Goal: Obtain resource: Download file/media

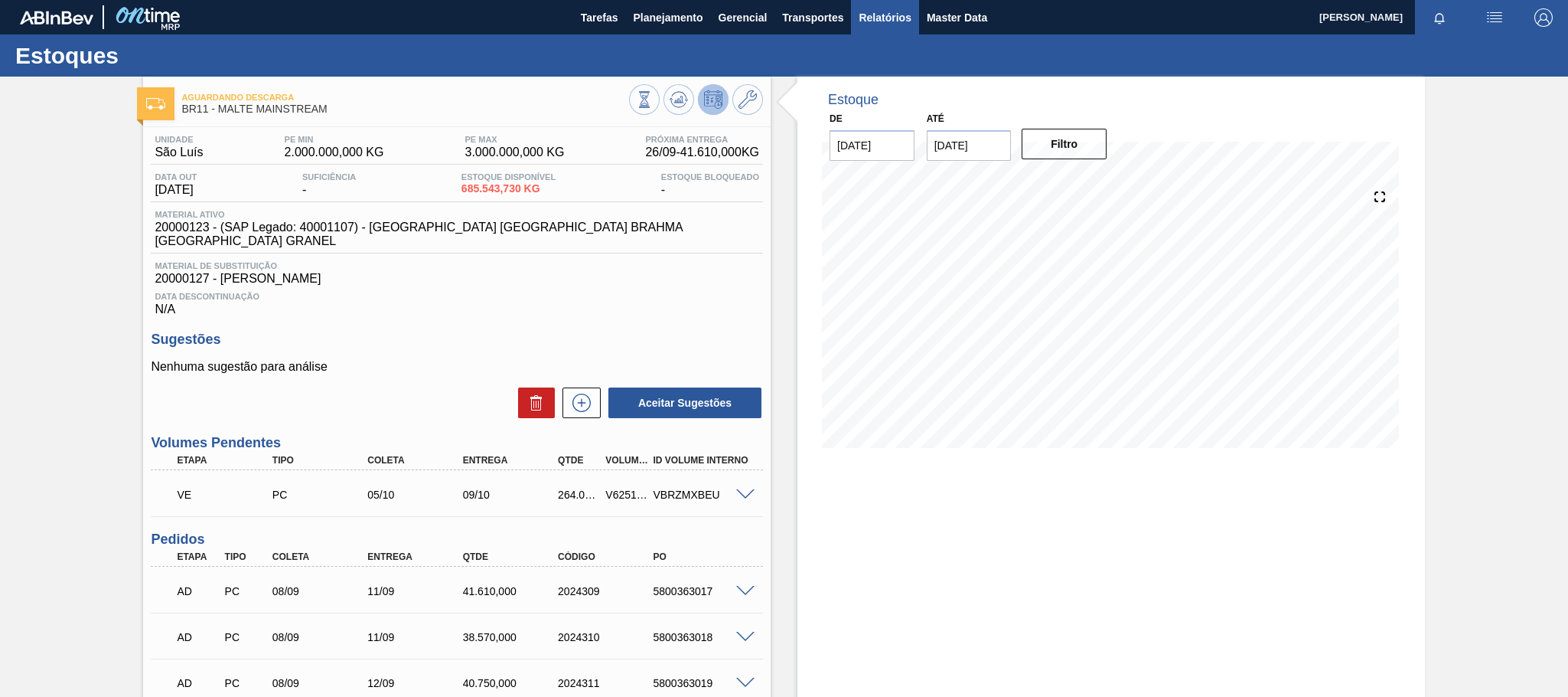
click at [880, 19] on span "Relatórios" at bounding box center [885, 17] width 52 height 18
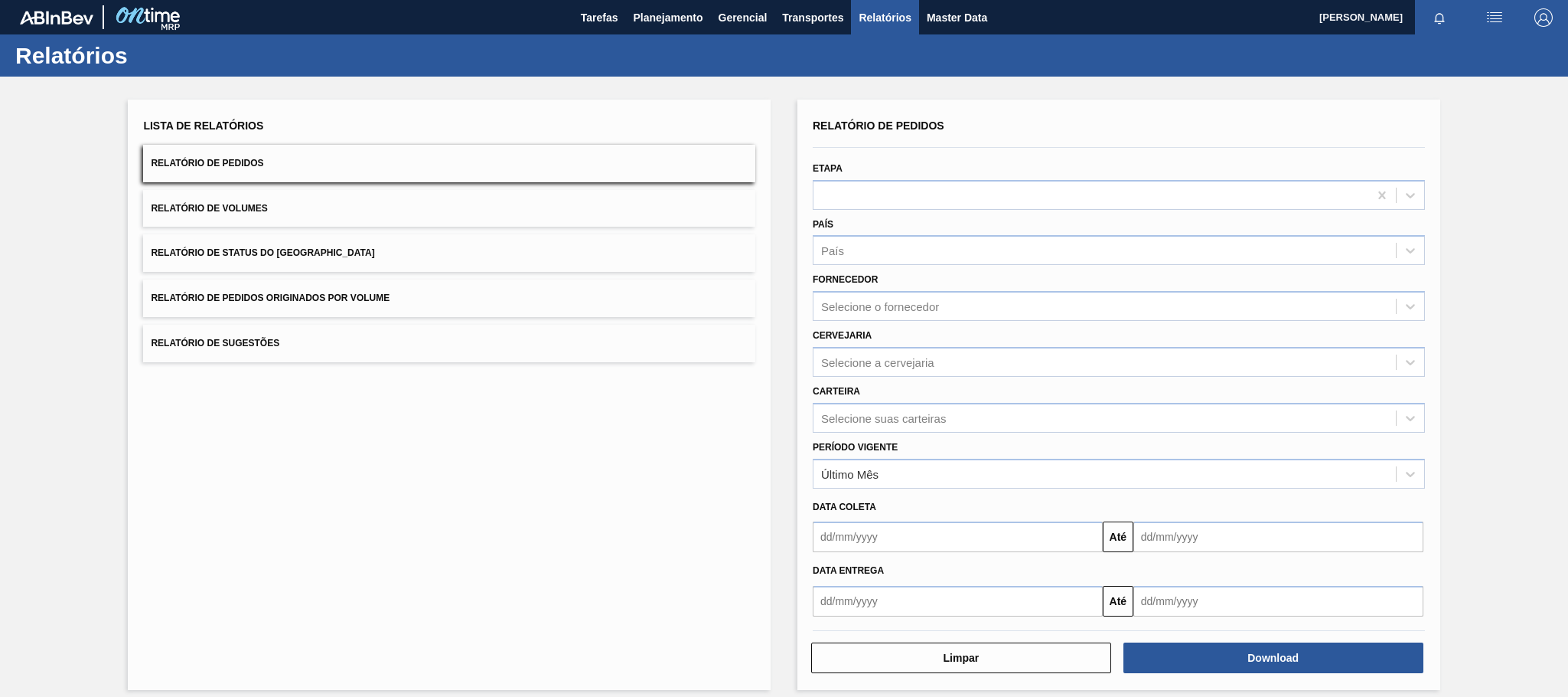
click at [364, 288] on button "Relatório de Pedidos Originados por Volume" at bounding box center [449, 299] width 612 height 38
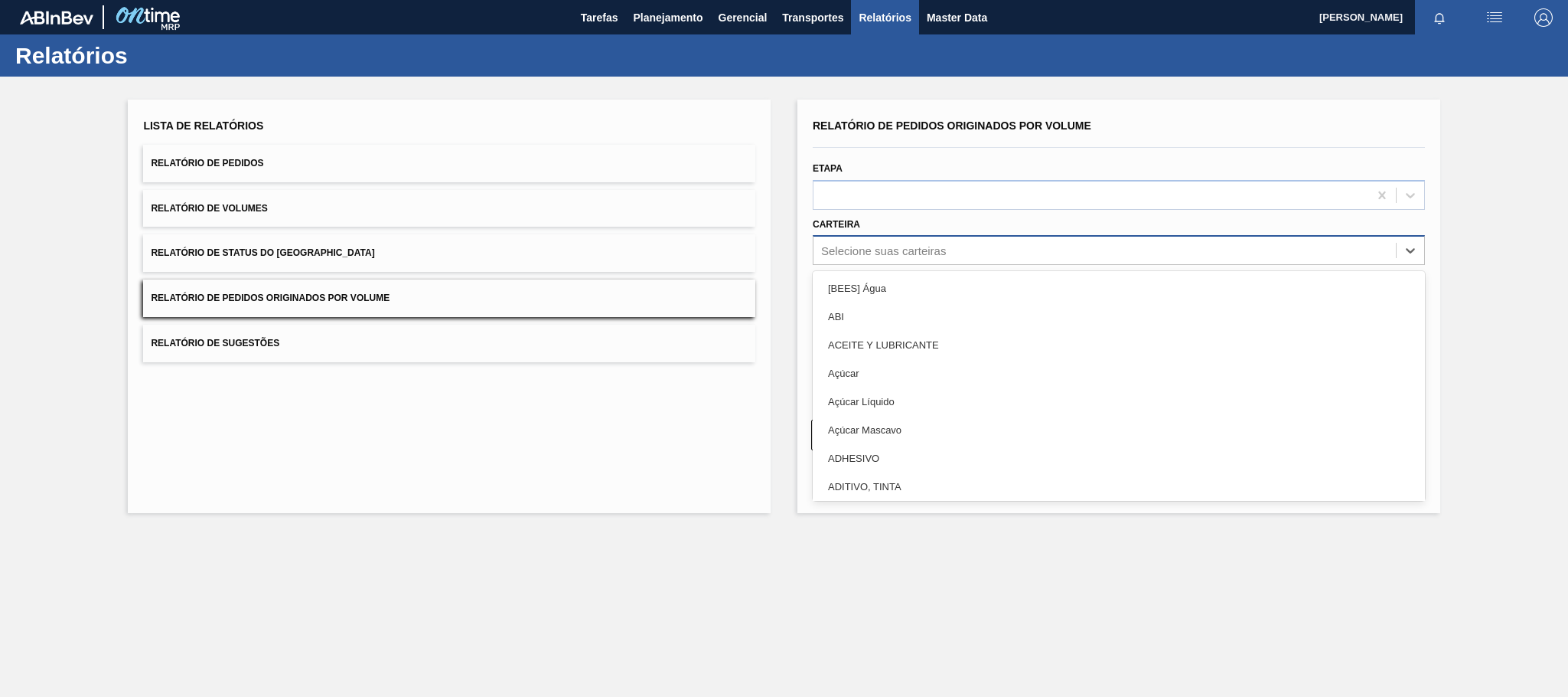
click at [868, 245] on div "Selecione suas carteiras" at bounding box center [883, 251] width 125 height 13
type input "mal"
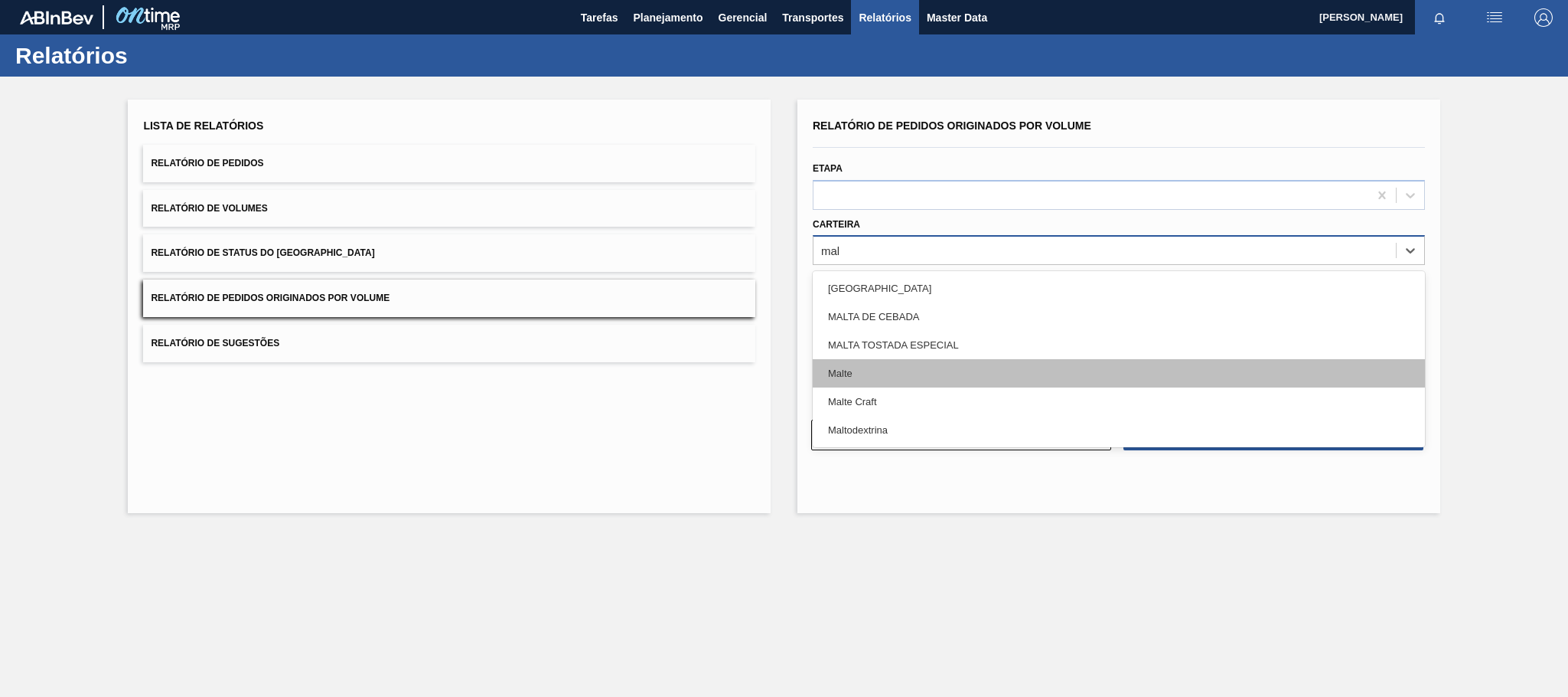
click at [844, 366] on div "Malte" at bounding box center [1118, 373] width 612 height 29
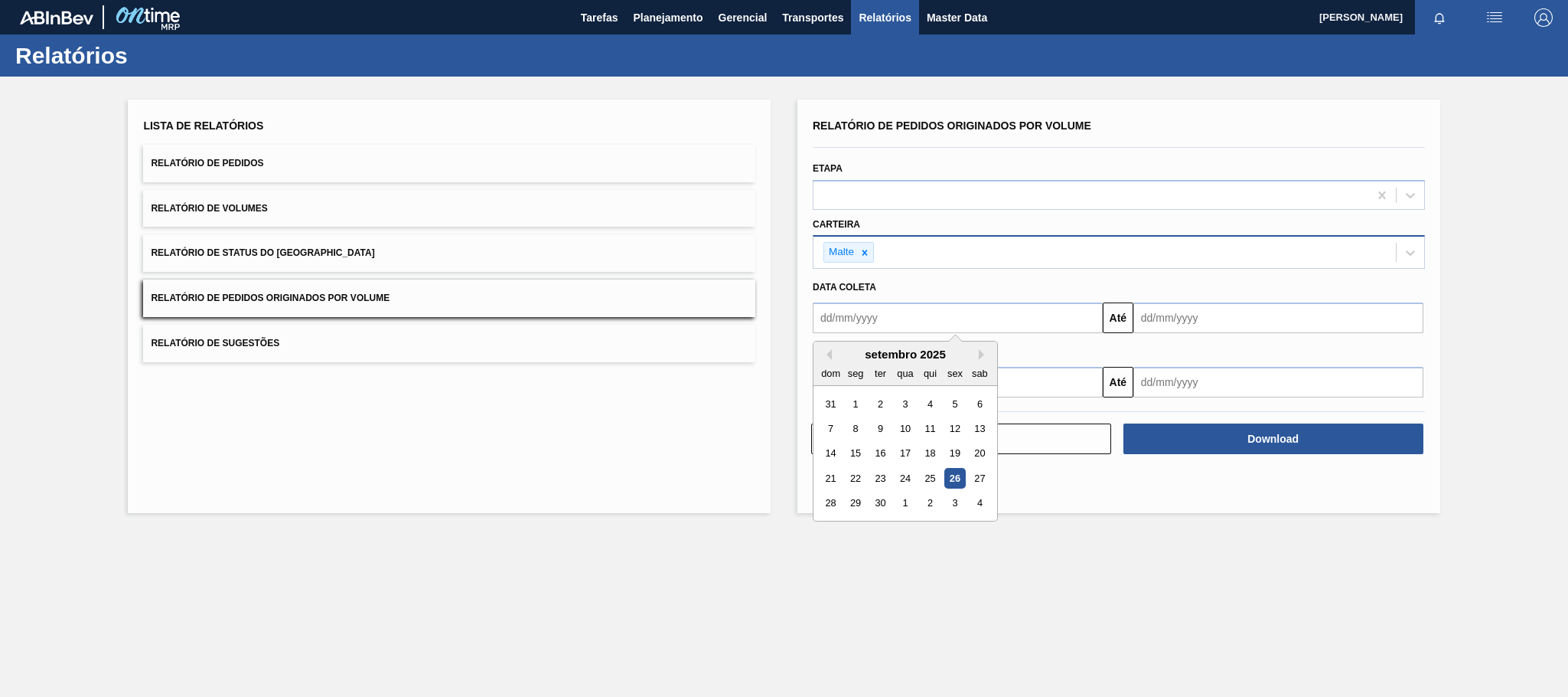
click at [904, 322] on input "text" at bounding box center [957, 317] width 290 height 30
type input "[DATE]"
click at [909, 396] on div "1" at bounding box center [904, 403] width 20 height 20
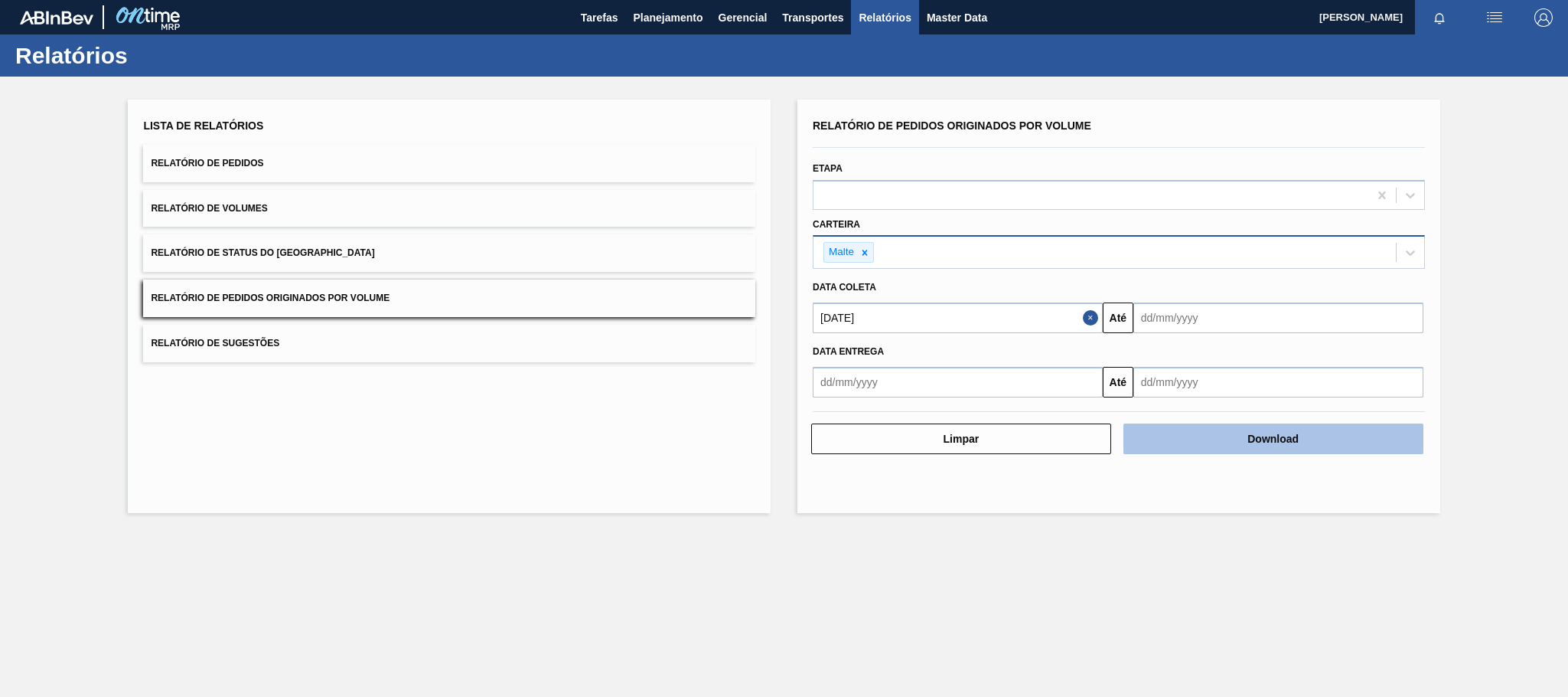
click at [1158, 429] on button "Download" at bounding box center [1273, 438] width 300 height 30
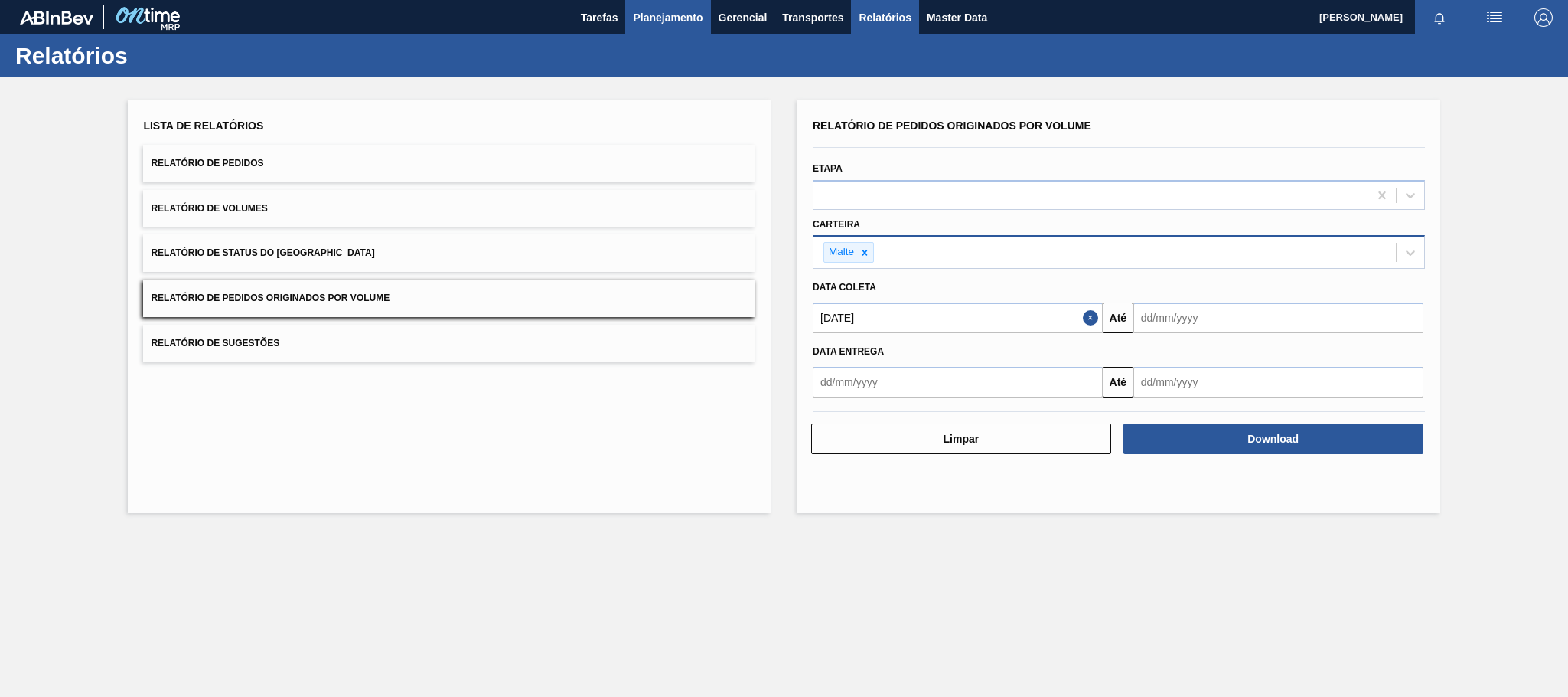
click at [662, 21] on span "Planejamento" at bounding box center [667, 17] width 69 height 18
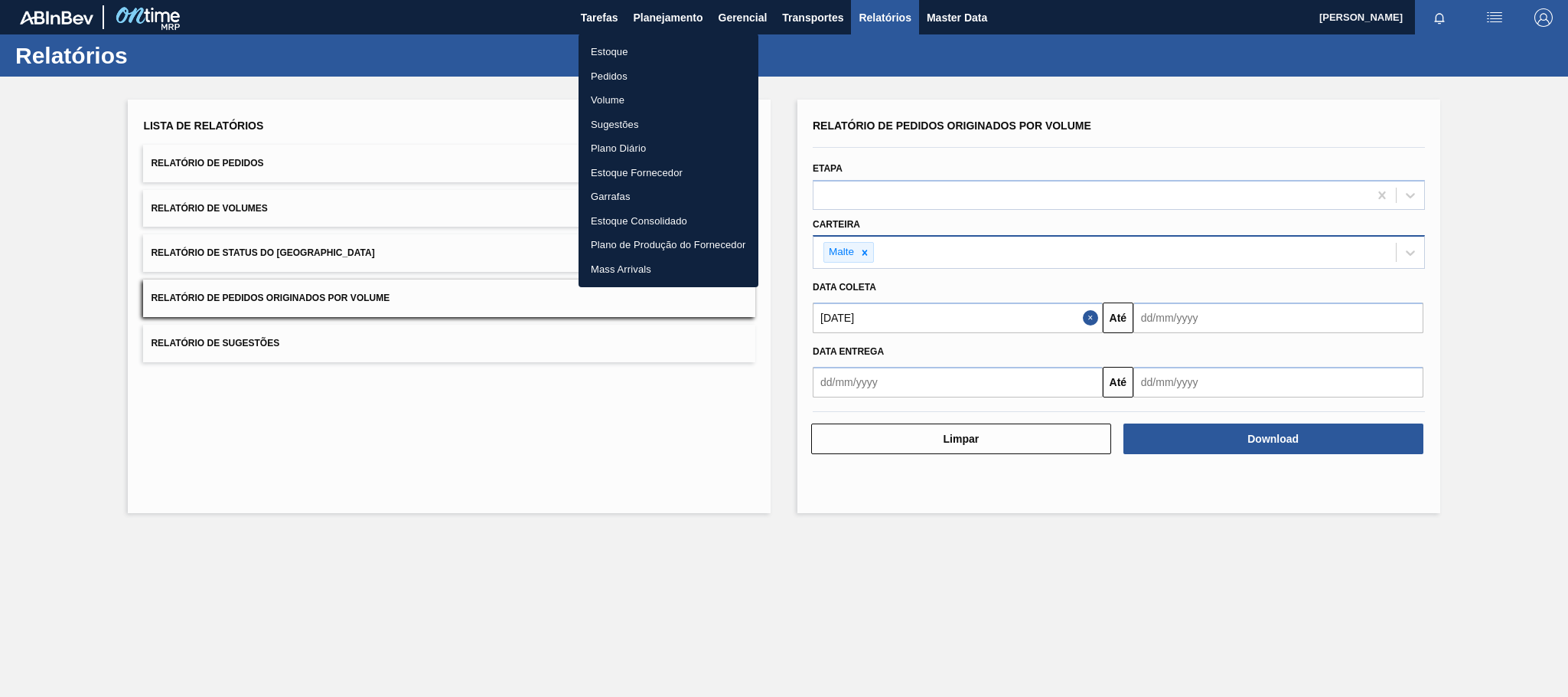
click at [614, 52] on li "Estoque" at bounding box center [669, 52] width 180 height 25
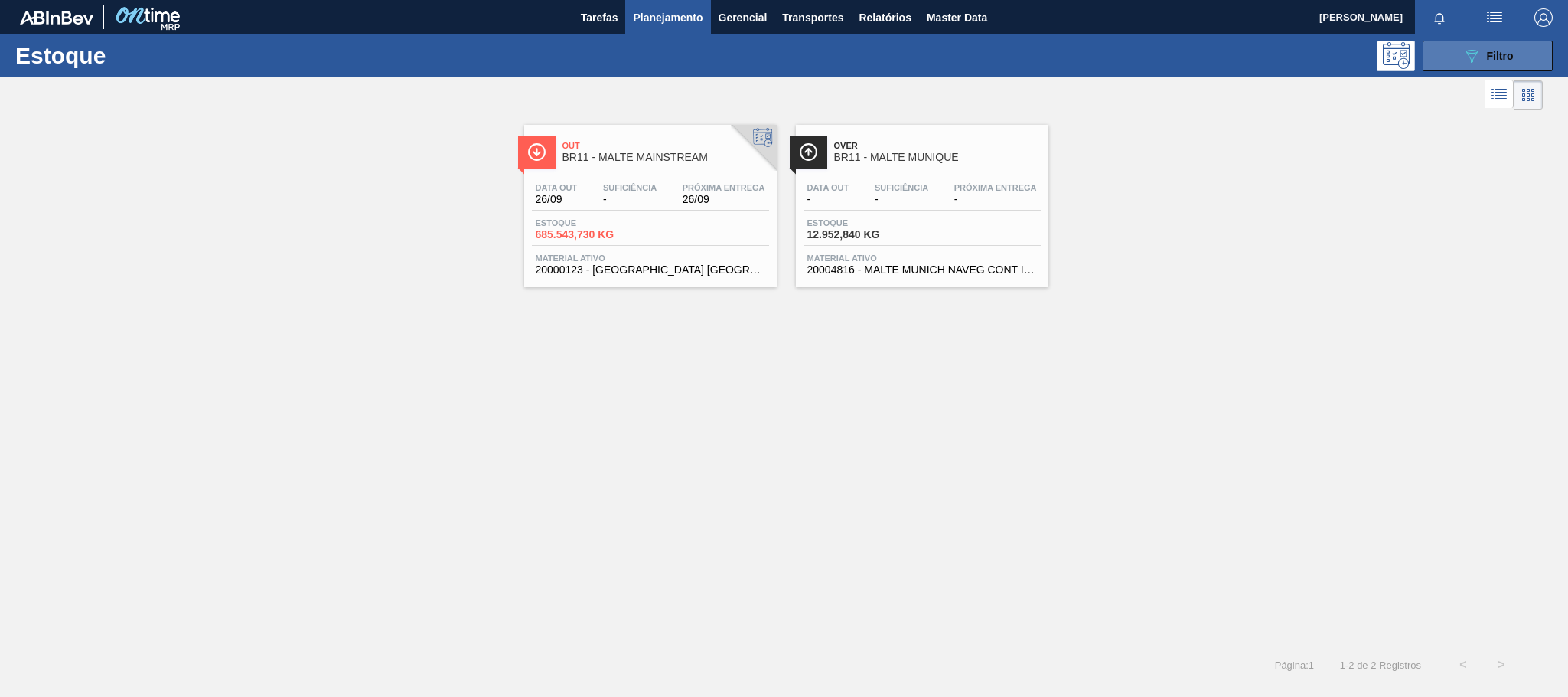
click at [1463, 60] on icon "089F7B8B-B2A5-4AFE-B5C0-19BA573D28AC" at bounding box center [1472, 56] width 18 height 18
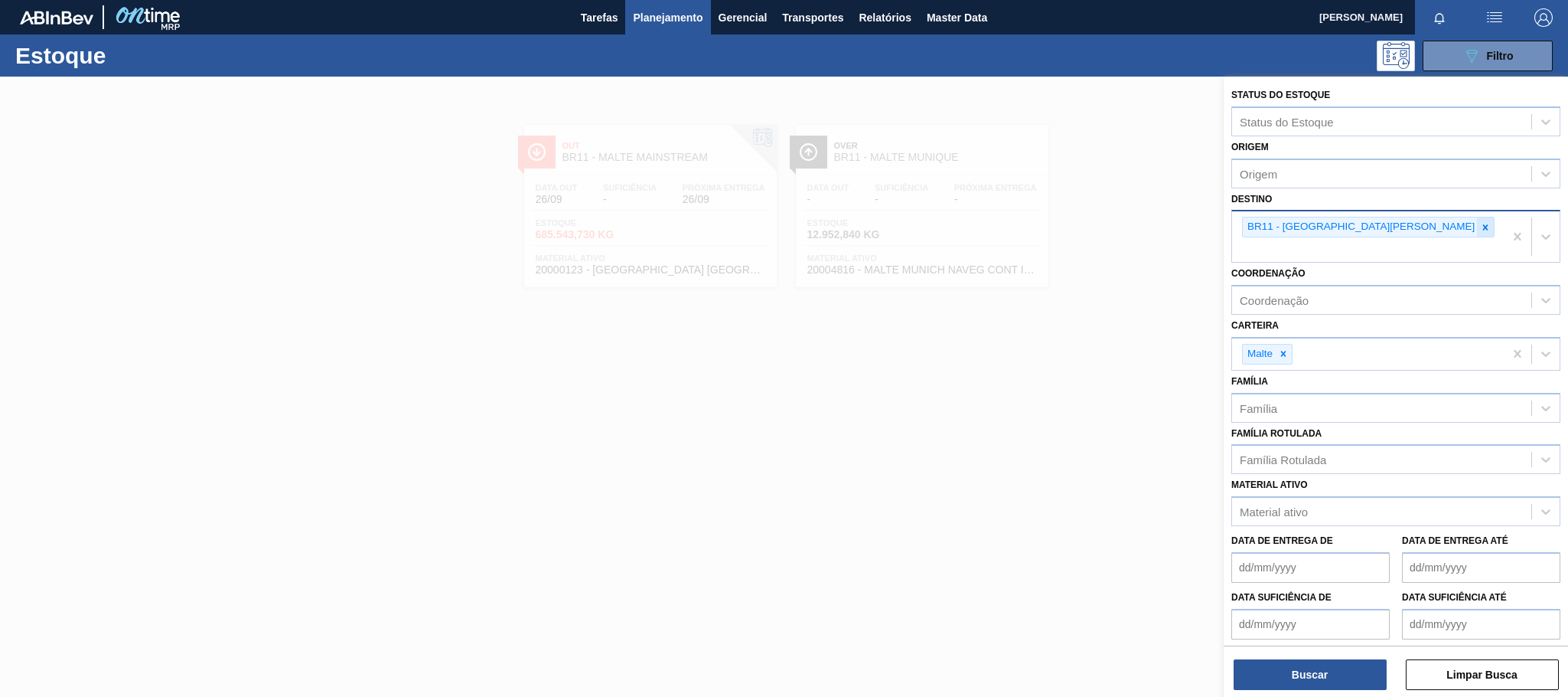
click at [1483, 227] on icon at bounding box center [1485, 227] width 6 height 6
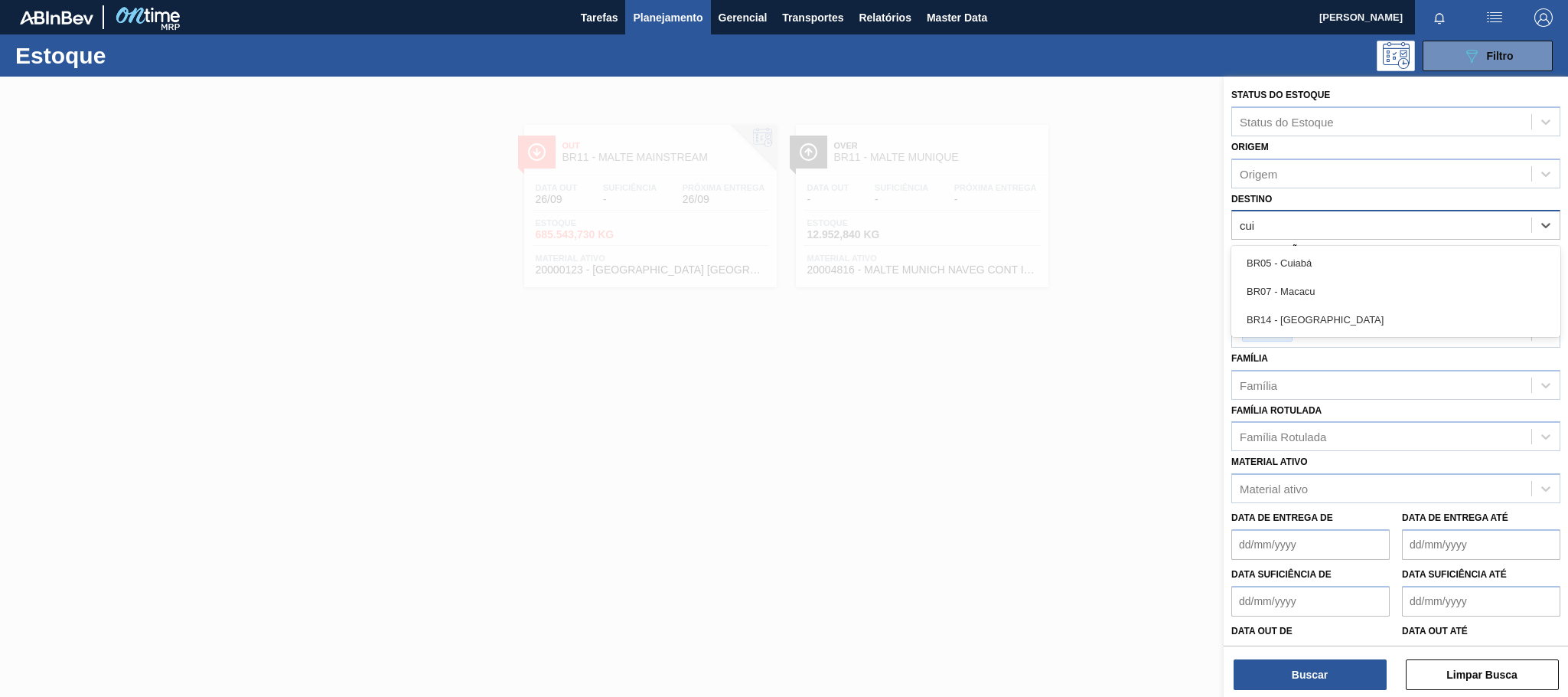
type input "cuia"
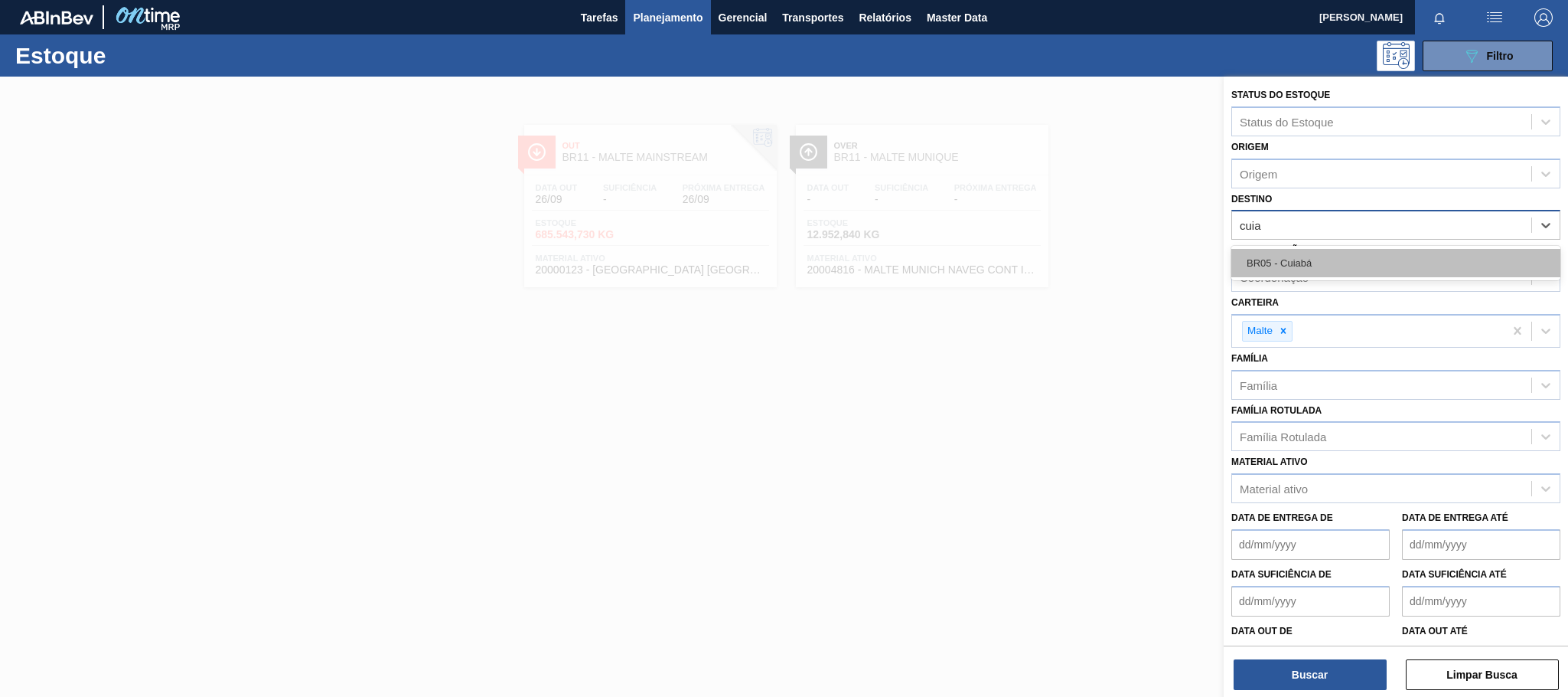
click at [1311, 250] on div "BR05 - Cuiabá" at bounding box center [1396, 263] width 329 height 29
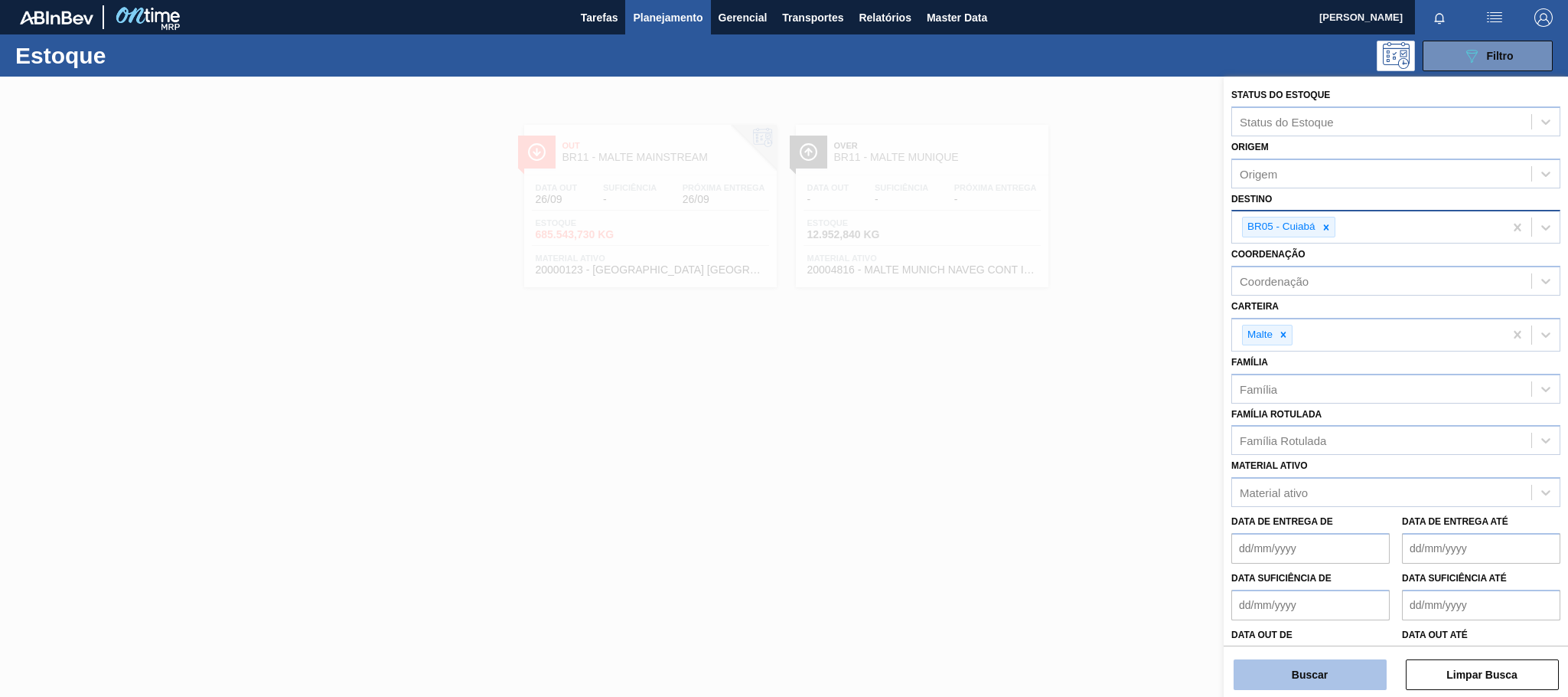
click at [1334, 665] on button "Buscar" at bounding box center [1310, 674] width 153 height 30
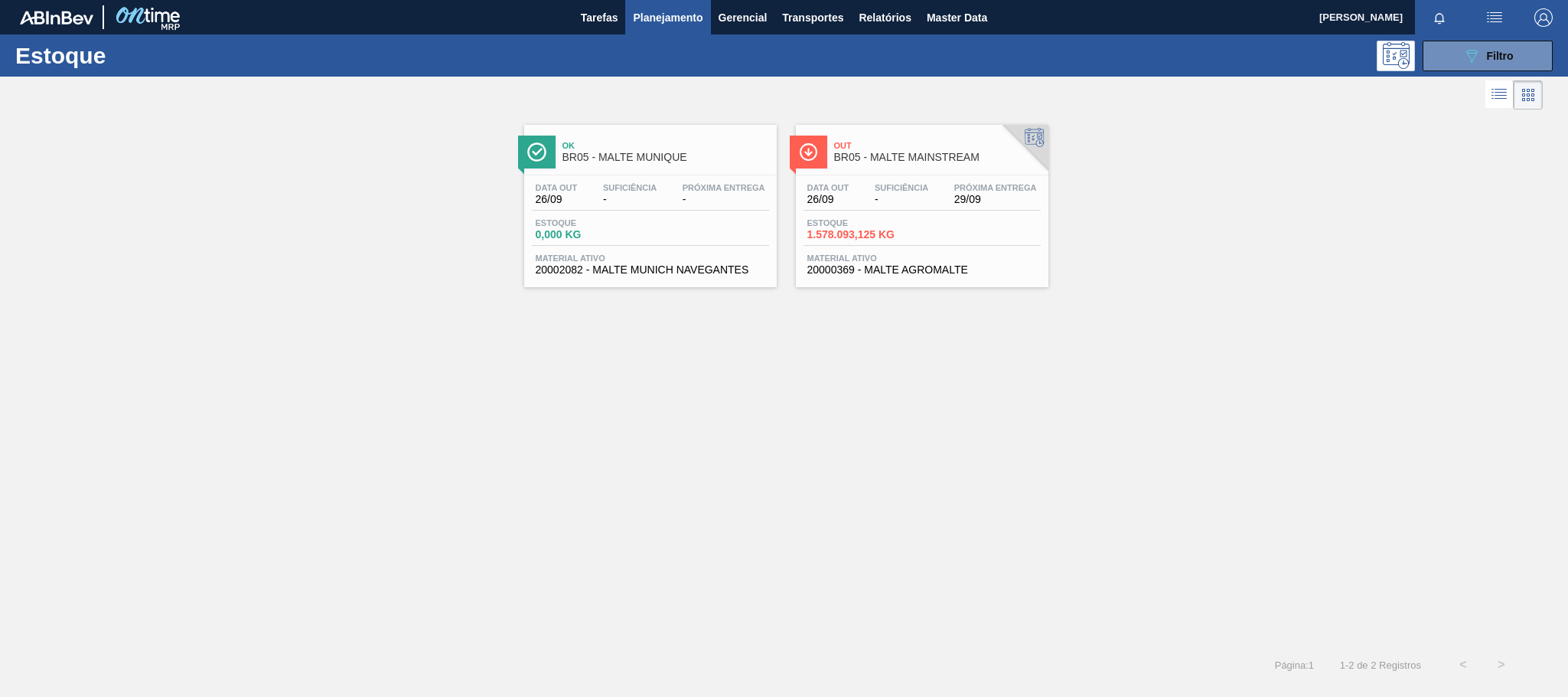
click at [889, 160] on span "BR05 - MALTE MAINSTREAM" at bounding box center [937, 157] width 207 height 11
